Goal: Task Accomplishment & Management: Use online tool/utility

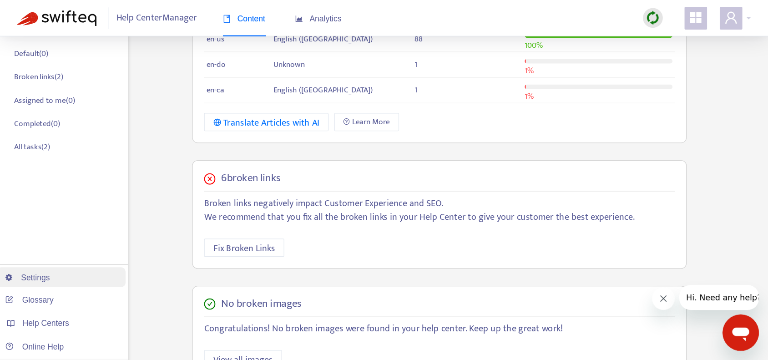
scroll to position [182, 0]
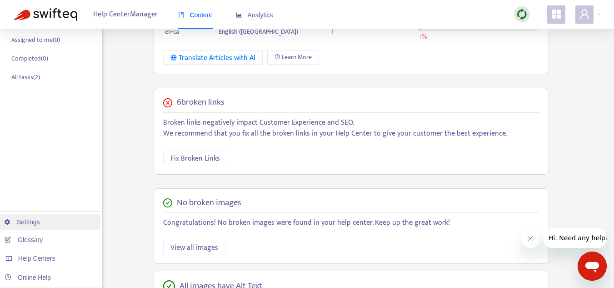
click at [40, 222] on link "Settings" at bounding box center [22, 221] width 35 height 7
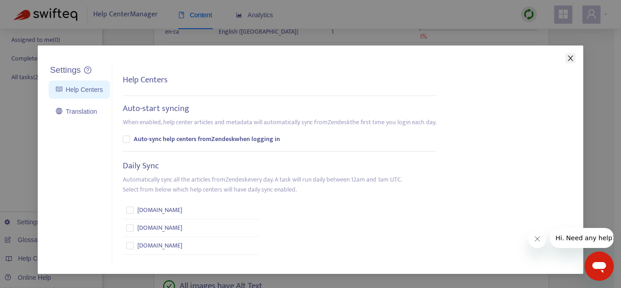
click at [569, 60] on icon "close" at bounding box center [570, 58] width 7 height 7
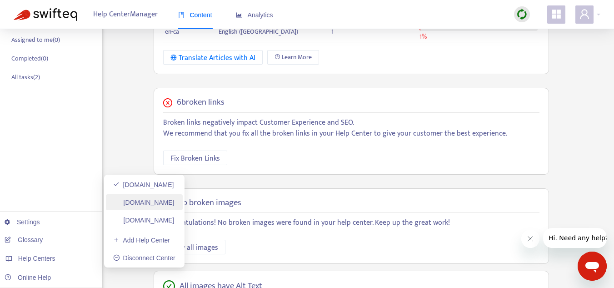
click at [175, 201] on link "[DOMAIN_NAME]" at bounding box center [143, 202] width 61 height 7
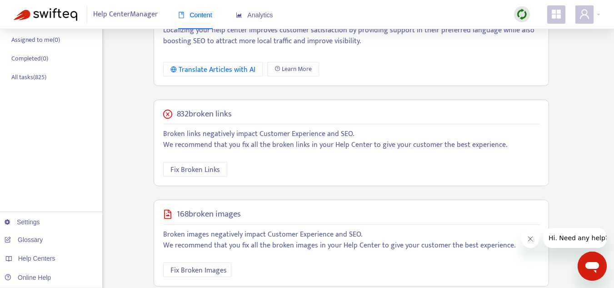
click at [591, 156] on div "Home Articles Links Media Dynamic Content Tasks Default ( 0 ) Broken links ( 82…" at bounding box center [307, 129] width 587 height 536
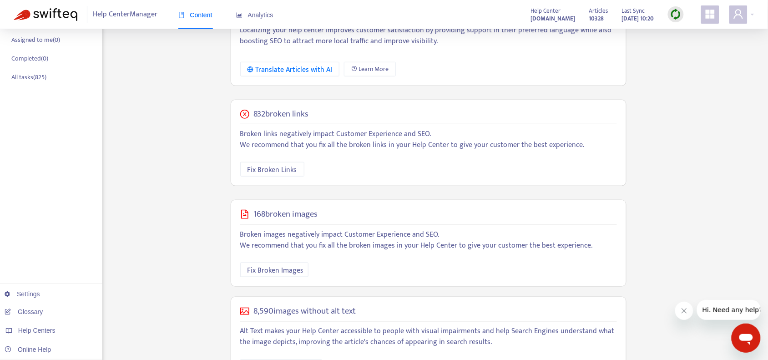
drag, startPoint x: 583, startPoint y: 146, endPoint x: 728, endPoint y: 182, distance: 150.0
click at [621, 182] on div "Home Articles Links Media Dynamic Content Tasks Default ( 0 ) Broken links ( 82…" at bounding box center [384, 129] width 740 height 536
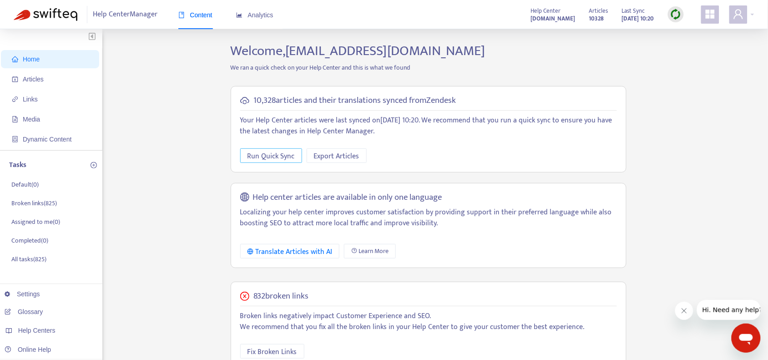
click at [269, 155] on span "Run Quick Sync" at bounding box center [270, 156] width 47 height 11
click at [621, 134] on div "Home Articles Links Media Dynamic Content Tasks Default ( 0 ) Broken links ( 82…" at bounding box center [384, 311] width 740 height 536
click at [621, 15] on img at bounding box center [675, 14] width 11 height 11
click at [621, 32] on link "Quick Sync" at bounding box center [694, 33] width 39 height 10
click at [621, 221] on div "Home Articles Links Media Dynamic Content Tasks Default ( 0 ) Broken links ( 82…" at bounding box center [384, 311] width 740 height 536
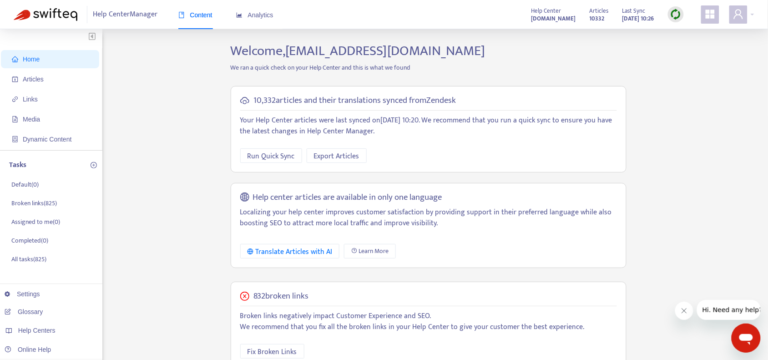
click at [133, 287] on div "Home Articles Links Media Dynamic Content Tasks Default ( 0 ) Broken links ( 82…" at bounding box center [384, 311] width 740 height 536
click at [175, 287] on link "[DOMAIN_NAME]" at bounding box center [143, 291] width 61 height 7
drag, startPoint x: 680, startPoint y: 125, endPoint x: 694, endPoint y: 8, distance: 117.7
click at [621, 123] on div "Home Articles Links Media Dynamic Content Tasks Default ( 0 ) Broken links ( 5 …" at bounding box center [384, 309] width 740 height 532
click at [621, 17] on img at bounding box center [675, 14] width 11 height 11
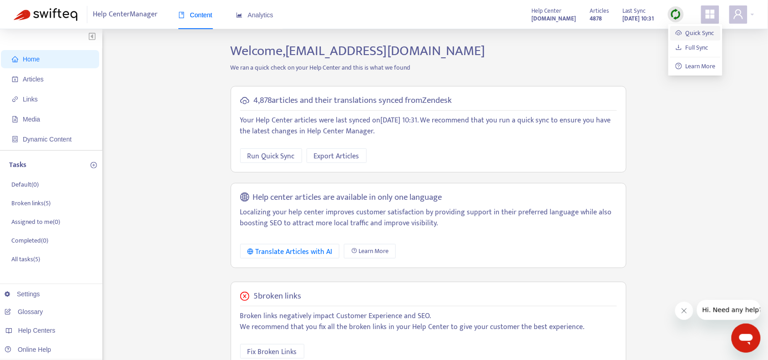
click at [621, 34] on link "Quick Sync" at bounding box center [694, 33] width 39 height 10
drag, startPoint x: 701, startPoint y: 146, endPoint x: 706, endPoint y: 148, distance: 5.8
click at [621, 146] on div "Home Articles Links Media Dynamic Content Tasks Default ( 0 ) Broken links ( 5 …" at bounding box center [384, 309] width 740 height 532
